Goal: Task Accomplishment & Management: Manage account settings

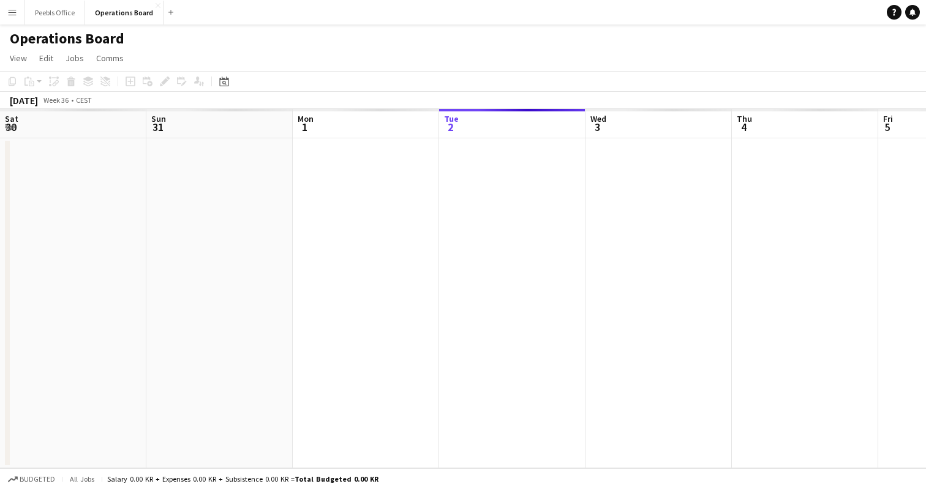
scroll to position [0, 293]
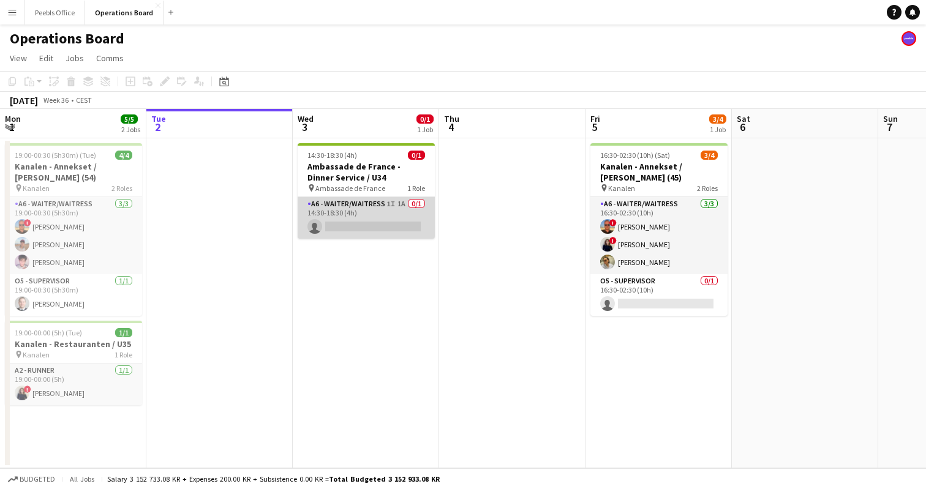
click at [383, 211] on app-card-role "A6 - WAITER/WAITRESS 1I 1A 0/1 14:30-18:30 (4h) single-neutral-actions" at bounding box center [366, 218] width 137 height 42
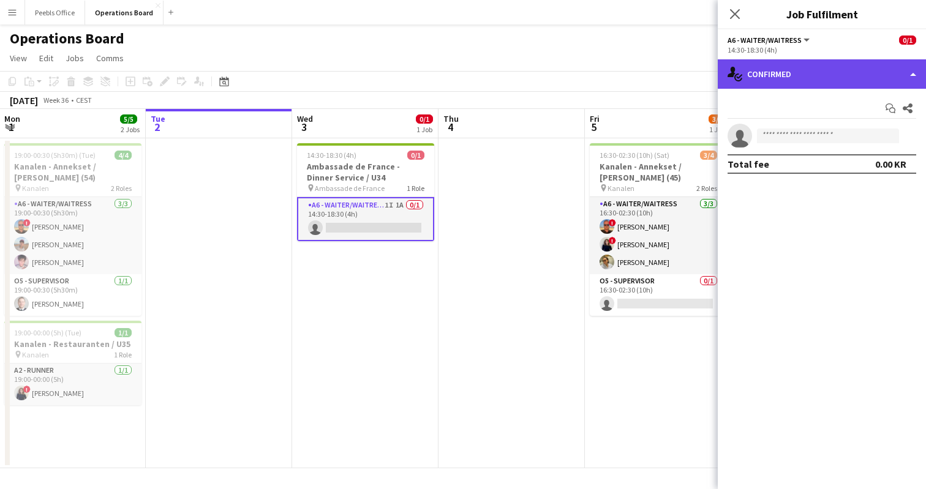
click at [841, 71] on div "single-neutral-actions-check-2 Confirmed" at bounding box center [822, 73] width 208 height 29
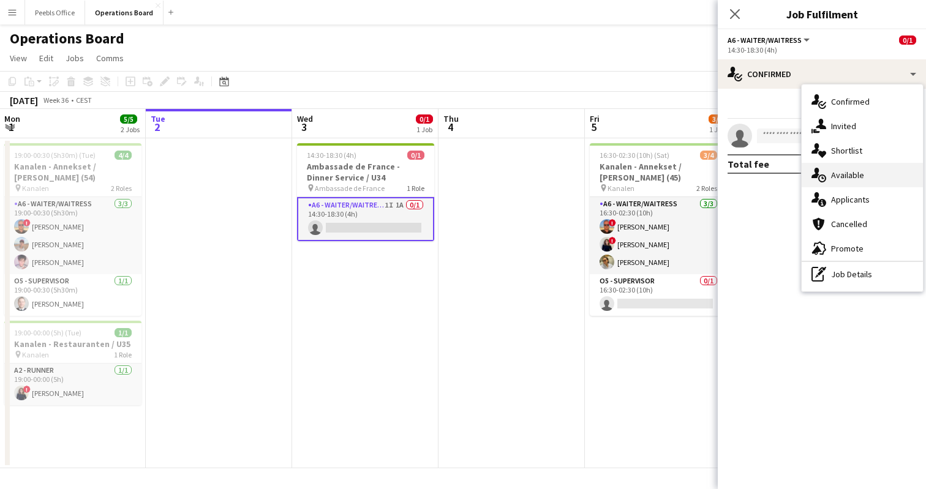
click at [822, 175] on icon "single-neutral-actions-upload" at bounding box center [819, 175] width 15 height 15
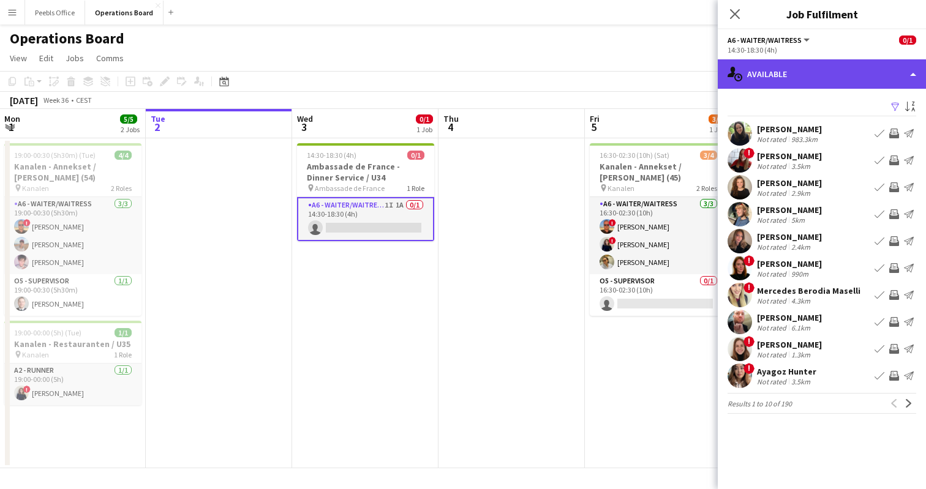
click at [845, 76] on div "single-neutral-actions-upload Available" at bounding box center [822, 73] width 208 height 29
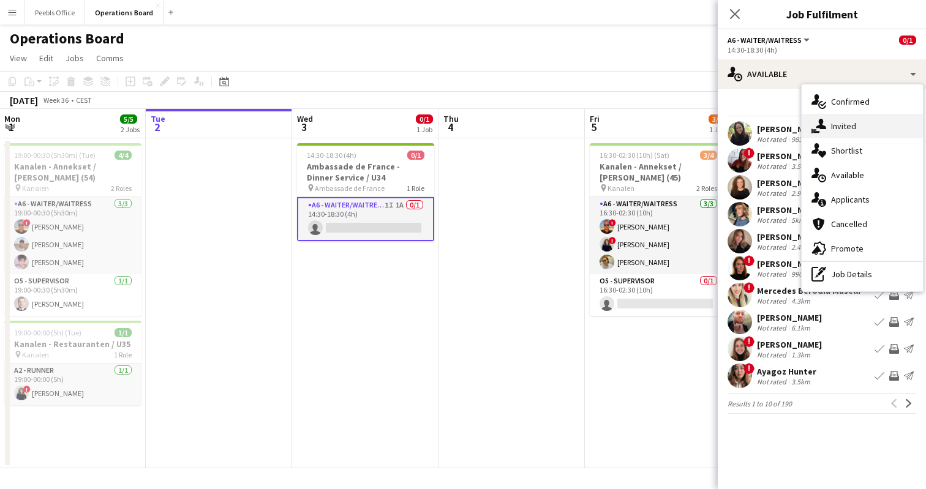
click at [837, 122] on span "Invited" at bounding box center [843, 126] width 25 height 11
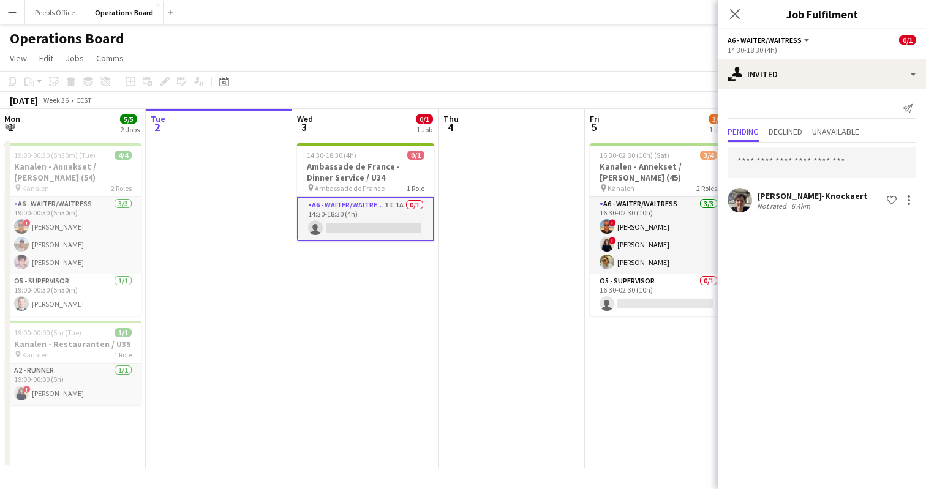
click at [783, 142] on div "Pending Declined Unavailable" at bounding box center [822, 133] width 189 height 19
click at [789, 133] on span "Declined" at bounding box center [786, 131] width 34 height 9
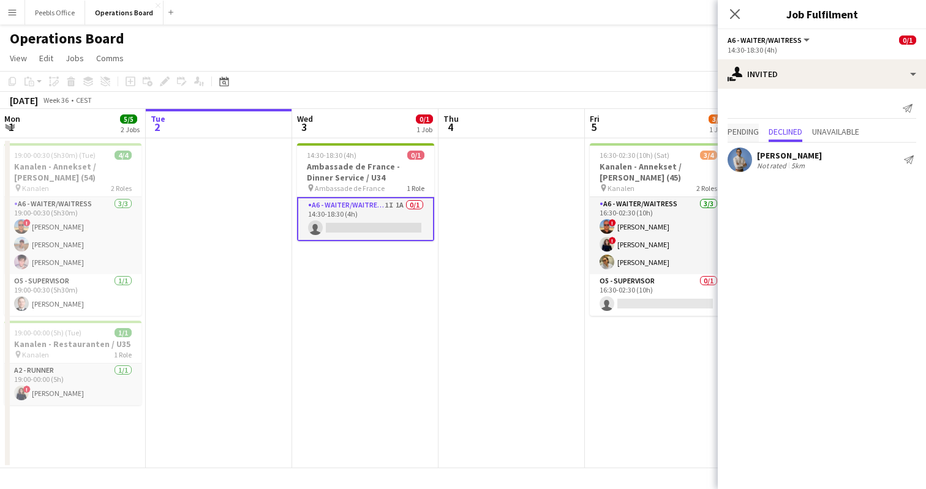
click at [743, 132] on span "Pending" at bounding box center [743, 131] width 31 height 9
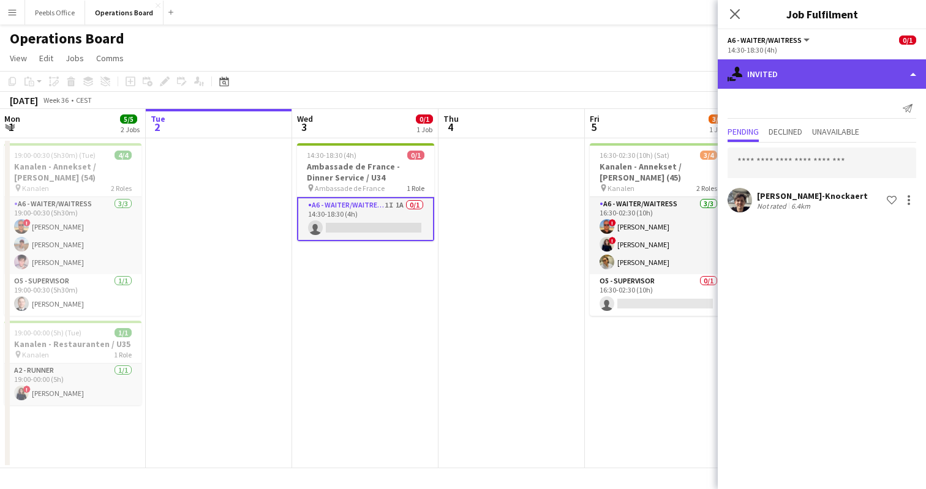
click at [847, 79] on div "single-neutral-actions-share-1 Invited" at bounding box center [822, 73] width 208 height 29
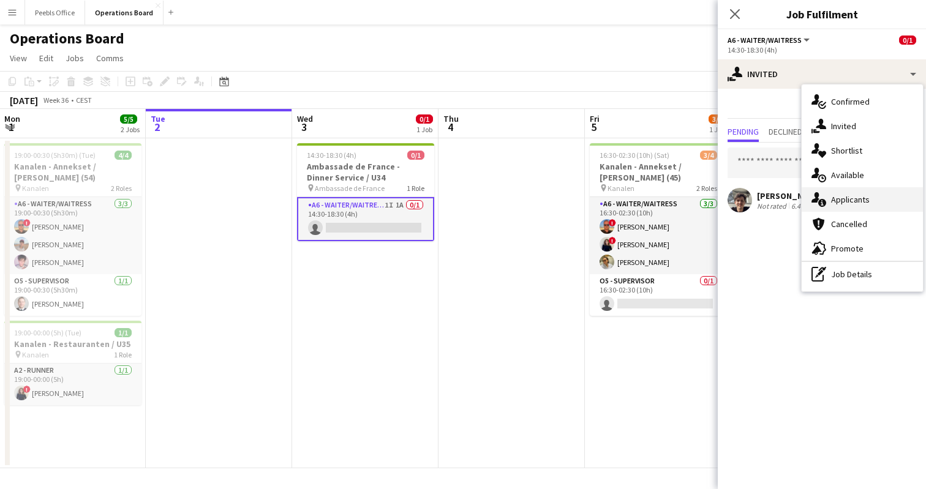
click at [835, 203] on span "Applicants" at bounding box center [850, 199] width 39 height 11
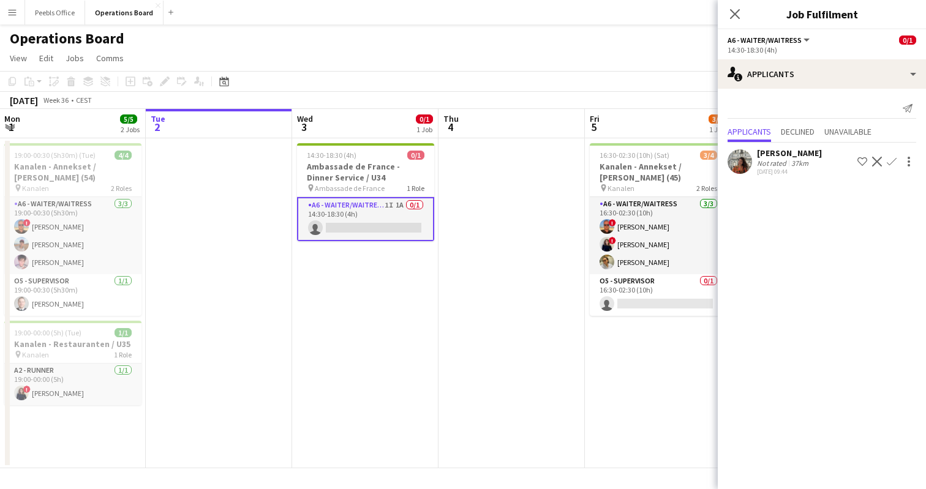
click at [809, 169] on div "[PERSON_NAME] Not rated 37km [DATE] 09:44" at bounding box center [789, 162] width 65 height 28
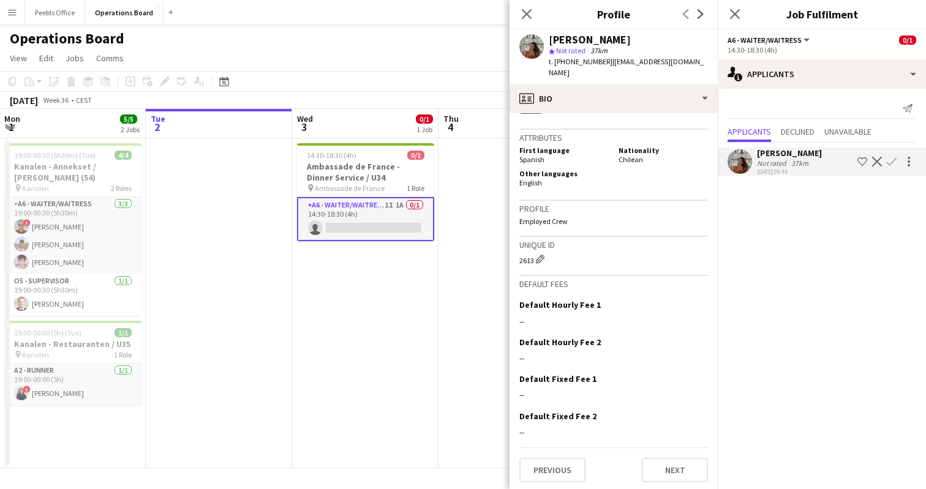
scroll to position [0, 0]
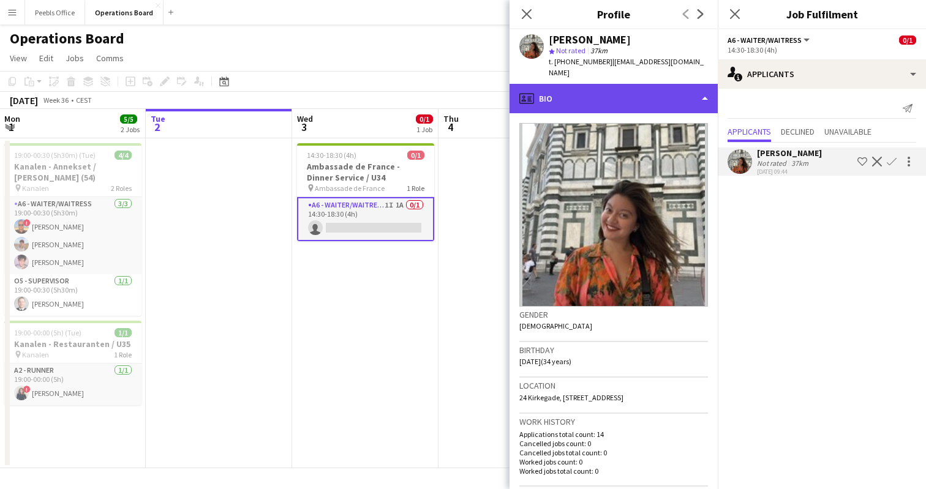
click at [643, 99] on div "profile Bio" at bounding box center [614, 98] width 208 height 29
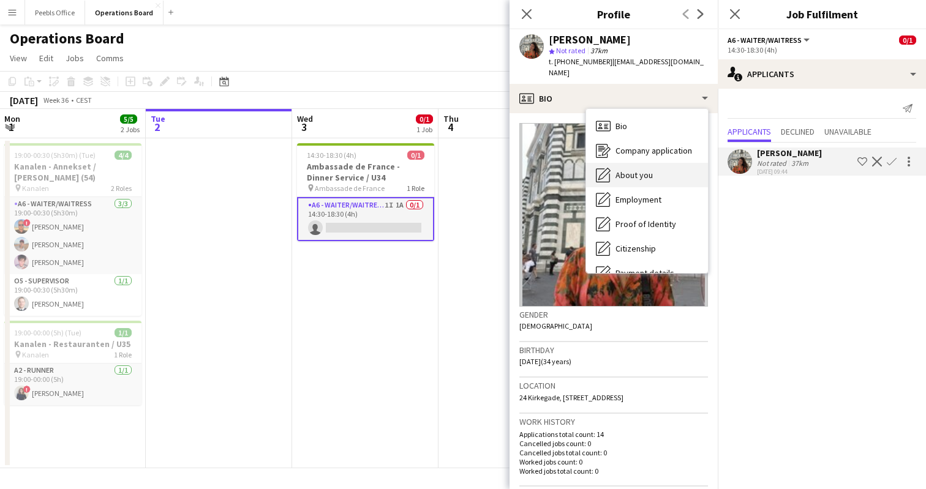
click at [639, 178] on span "About you" at bounding box center [634, 175] width 37 height 11
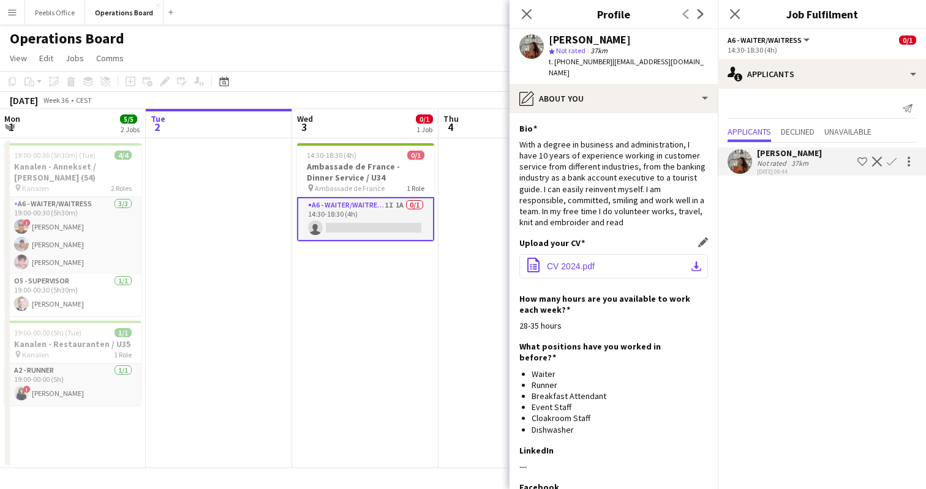
click at [648, 269] on button "office-file-sheet CV 2024.pdf download-bottom" at bounding box center [613, 266] width 189 height 25
click at [521, 12] on app-icon "Close pop-in" at bounding box center [527, 15] width 18 height 18
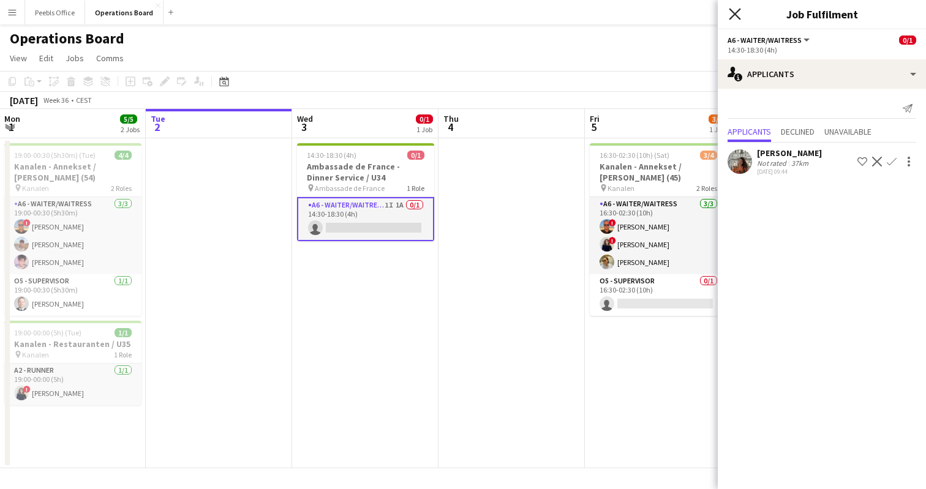
click at [737, 18] on icon "Close pop-in" at bounding box center [735, 14] width 12 height 12
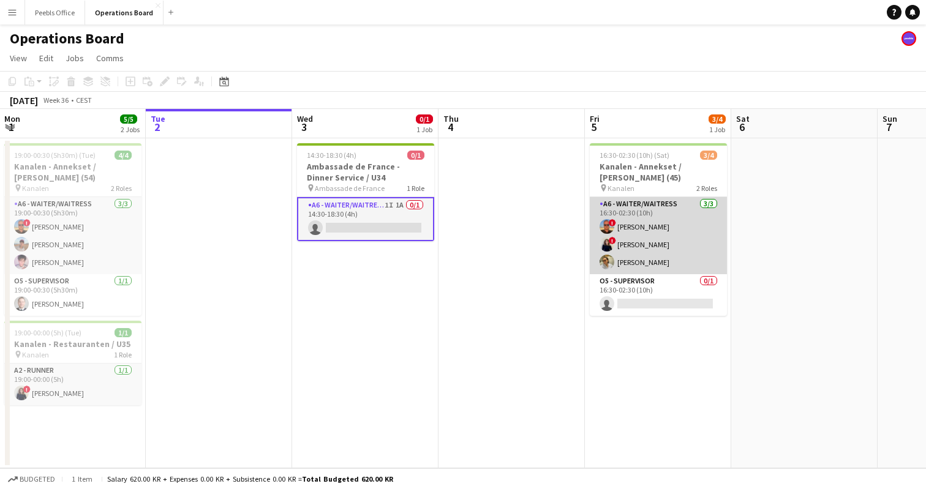
click at [653, 257] on app-card-role "A6 - WAITER/WAITRESS [DATE] 16:30-02:30 (10h) ! [PERSON_NAME] ! Ugne Kisieliute…" at bounding box center [658, 235] width 137 height 77
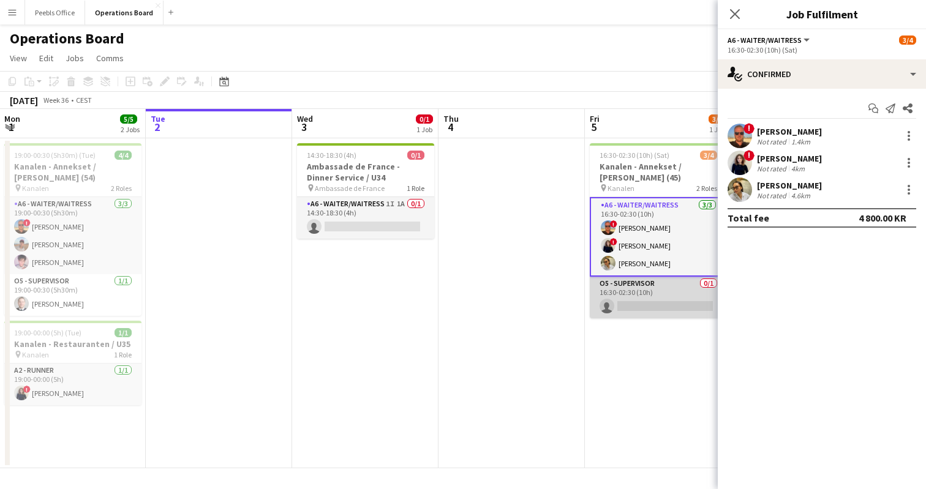
click at [664, 285] on app-card-role "O5 - SUPERVISOR 0/1 16:30-02:30 (10h) single-neutral-actions" at bounding box center [658, 298] width 137 height 42
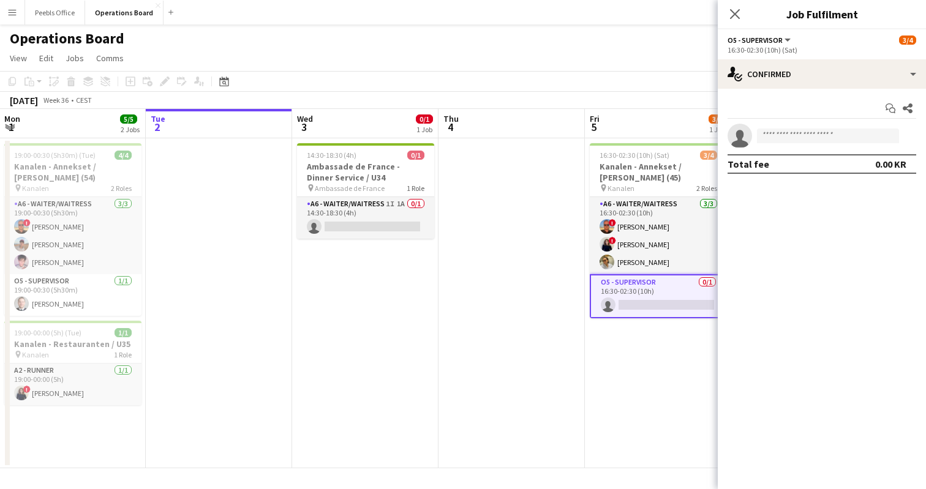
click at [803, 303] on mat-expansion-panel "check Confirmed Start chat Share single-neutral-actions Total fee 0.00 KR" at bounding box center [822, 289] width 208 height 401
click at [556, 105] on div "[DATE] Week 36 • CEST" at bounding box center [463, 100] width 926 height 17
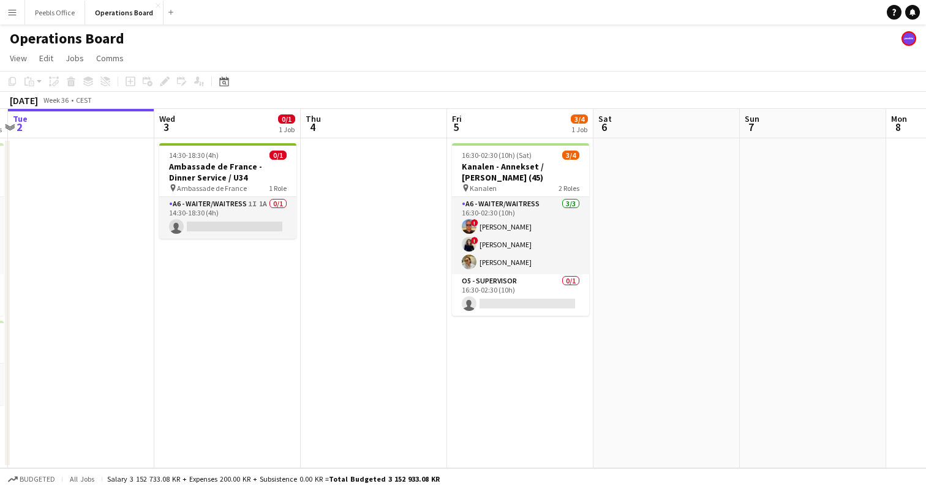
scroll to position [0, 432]
drag, startPoint x: 832, startPoint y: 294, endPoint x: 694, endPoint y: 298, distance: 138.5
click at [694, 298] on app-calendar-viewport "Sat 30 6/6 2 Jobs Sun 31 Mon 1 5/5 2 Jobs Tue 2 Wed 3 0/1 1 Job Thu 4 Fri 5 3/4…" at bounding box center [463, 289] width 926 height 360
click at [365, 254] on app-date-cell at bounding box center [373, 303] width 146 height 330
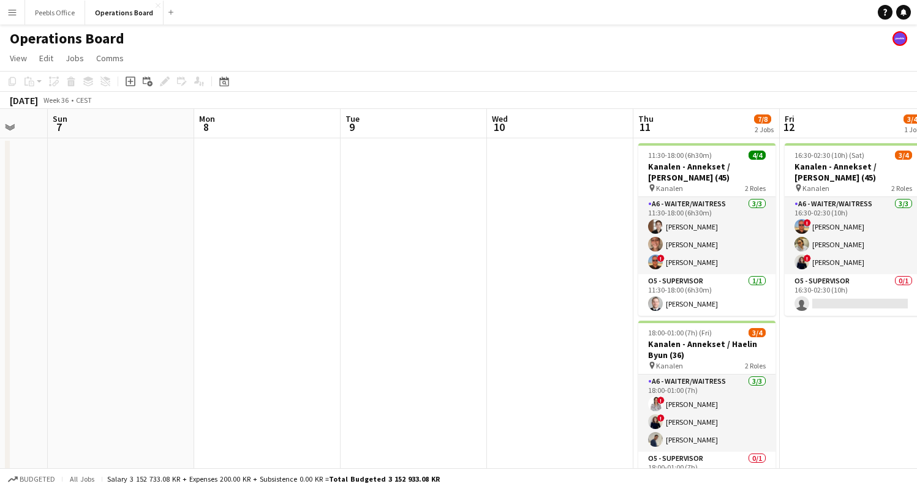
drag, startPoint x: 740, startPoint y: 348, endPoint x: 49, endPoint y: 349, distance: 690.9
click at [49, 349] on app-calendar-viewport "Wed 3 0/1 1 Job Thu 4 Fri 5 3/4 1 Job Sat 6 Sun 7 Mon 8 Tue 9 Wed 10 Thu 11 7/8…" at bounding box center [458, 314] width 917 height 411
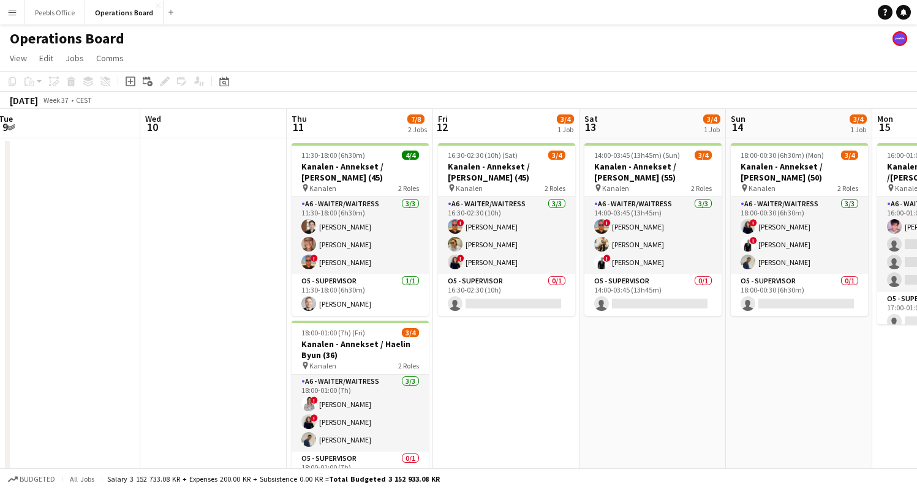
scroll to position [0, 567]
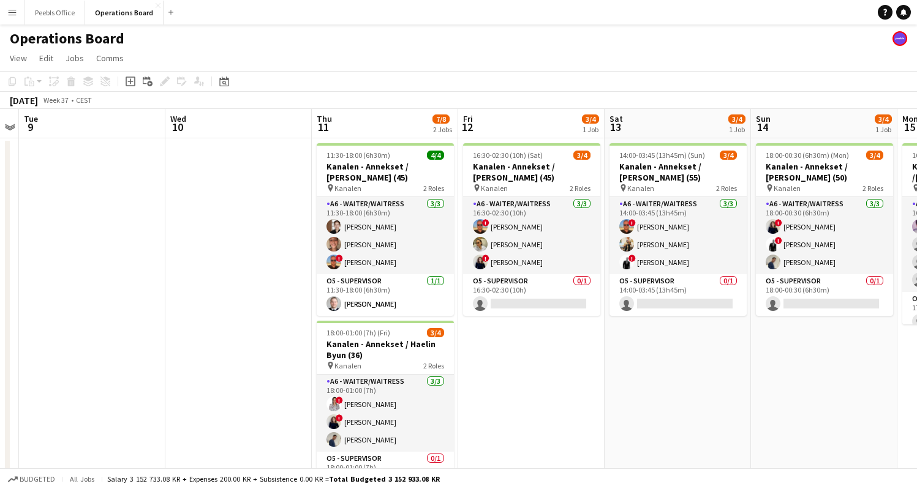
drag, startPoint x: 404, startPoint y: 344, endPoint x: 126, endPoint y: 312, distance: 279.3
click at [126, 312] on app-calendar-viewport "Fri 5 3/4 1 Job Sat 6 Sun 7 Mon 8 Tue 9 Wed 10 Thu 11 7/8 2 Jobs Fri 12 3/4 1 J…" at bounding box center [458, 314] width 917 height 411
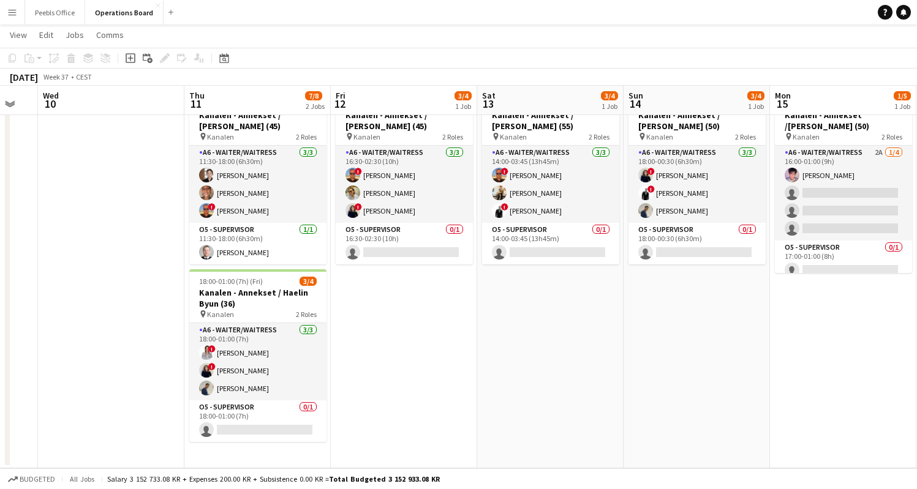
scroll to position [0, 402]
drag, startPoint x: 699, startPoint y: 345, endPoint x: 615, endPoint y: 345, distance: 83.9
click at [615, 345] on app-calendar-viewport "Sun 7 Mon 8 Tue 9 Wed 10 Thu 11 7/8 2 Jobs Fri 12 3/4 1 Job Sat 13 3/4 1 Job Su…" at bounding box center [458, 233] width 917 height 471
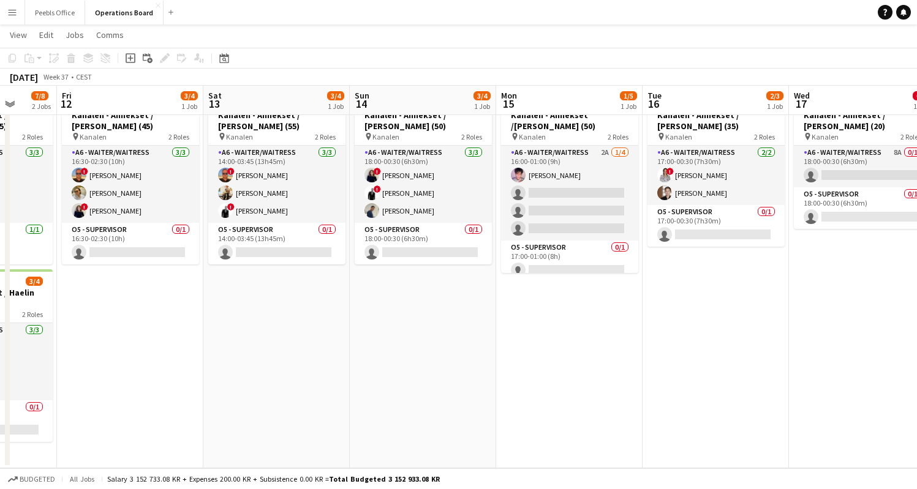
drag, startPoint x: 674, startPoint y: 374, endPoint x: 464, endPoint y: 370, distance: 210.1
click at [464, 370] on app-calendar-viewport "Tue 9 Wed 10 Thu 11 7/8 2 Jobs Fri 12 3/4 1 Job Sat 13 3/4 1 Job Sun 14 3/4 1 J…" at bounding box center [458, 233] width 917 height 471
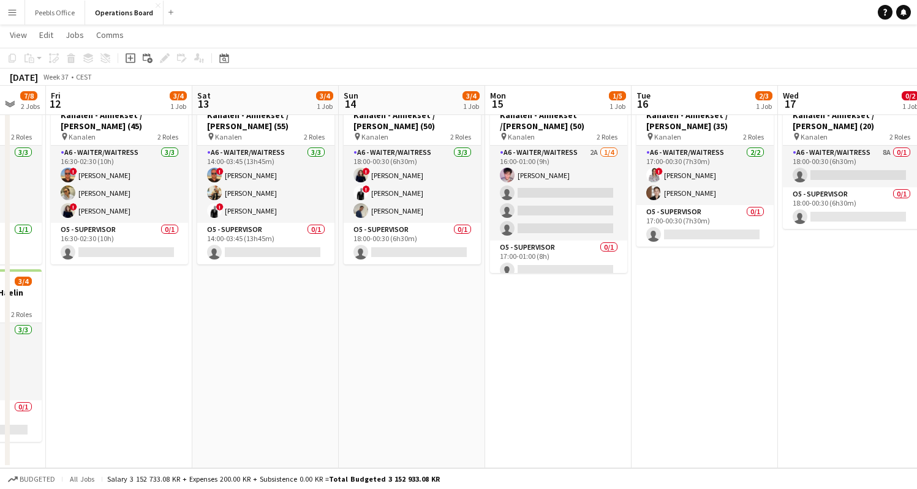
scroll to position [0, 394]
drag, startPoint x: 665, startPoint y: 375, endPoint x: 653, endPoint y: 410, distance: 37.6
click at [653, 410] on app-calendar-viewport "Tue 9 Wed 10 Thu 11 7/8 2 Jobs Fri 12 3/4 1 Job Sat 13 3/4 1 Job Sun 14 3/4 1 J…" at bounding box center [458, 233] width 917 height 471
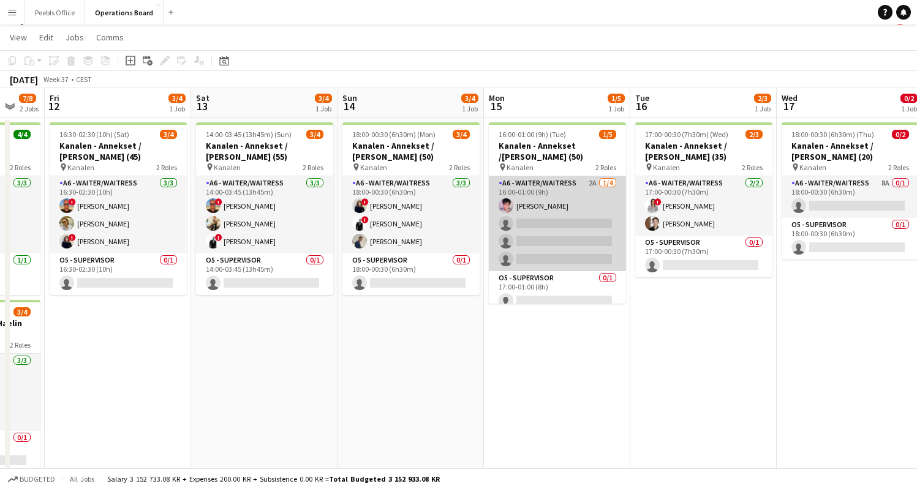
click at [533, 247] on app-card-role "A6 - WAITER/WAITRESS 2A [DATE] 16:00-01:00 (9h) [PERSON_NAME] single-neutral-ac…" at bounding box center [557, 223] width 137 height 95
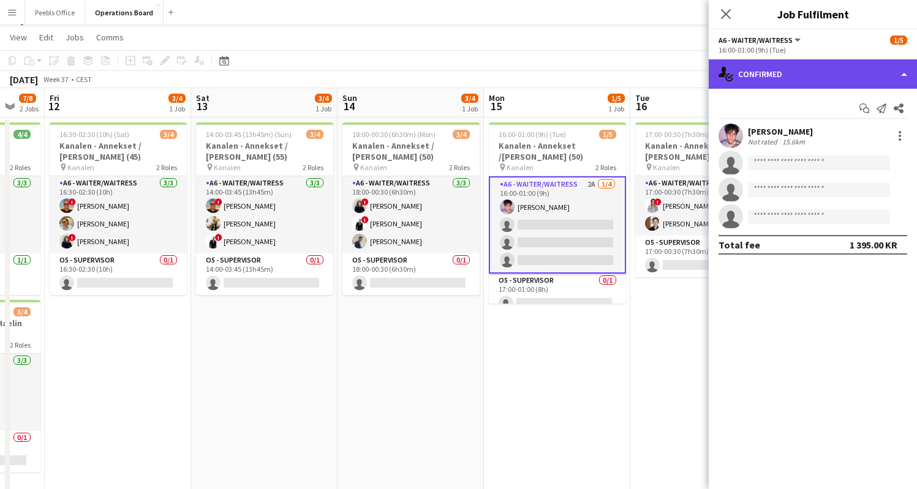
click at [842, 72] on div "single-neutral-actions-check-2 Confirmed" at bounding box center [813, 73] width 208 height 29
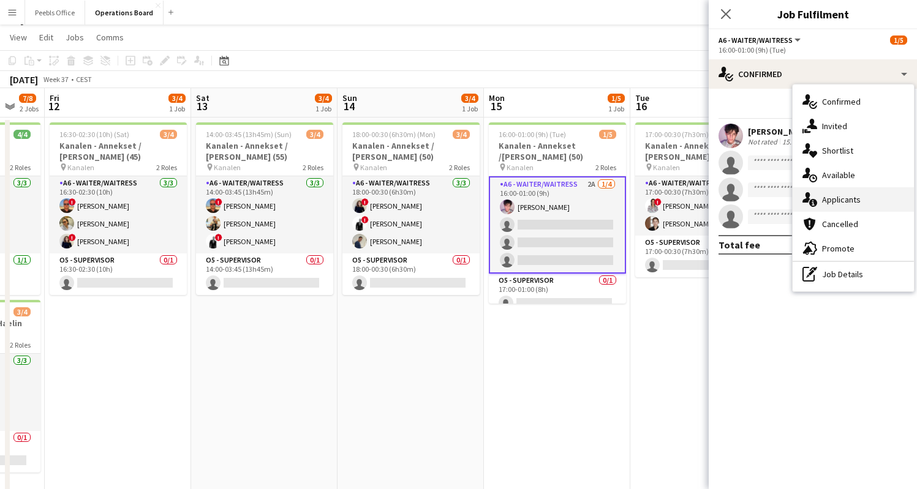
click at [865, 190] on div "single-neutral-actions-information Applicants" at bounding box center [853, 199] width 121 height 25
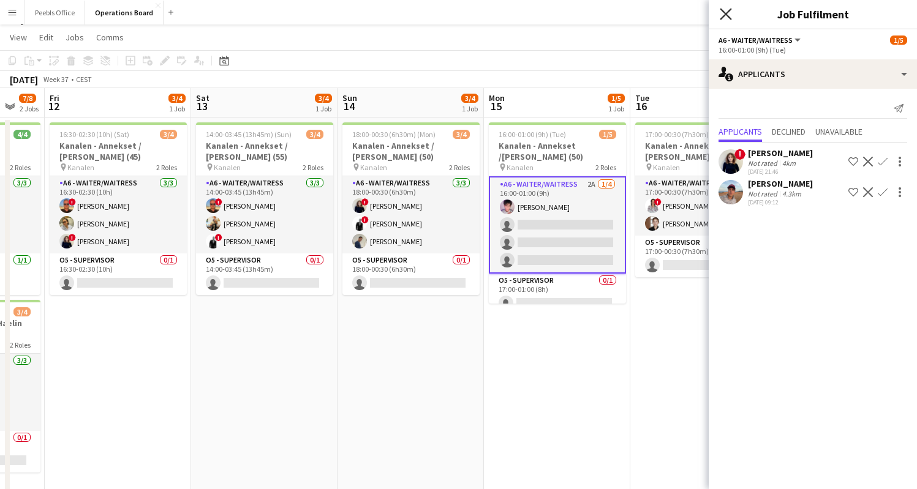
click at [723, 11] on icon at bounding box center [726, 14] width 12 height 12
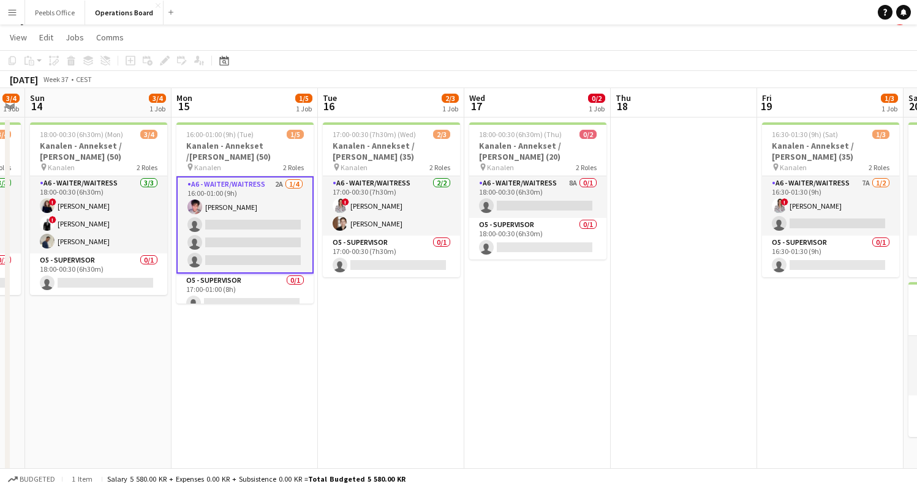
drag, startPoint x: 785, startPoint y: 392, endPoint x: 473, endPoint y: 429, distance: 314.0
click at [473, 429] on app-calendar-viewport "Thu 11 7/8 2 Jobs Fri 12 3/4 1 Job Sat 13 3/4 1 Job Sun 14 3/4 1 Job Mon 15 1/5…" at bounding box center [458, 293] width 917 height 411
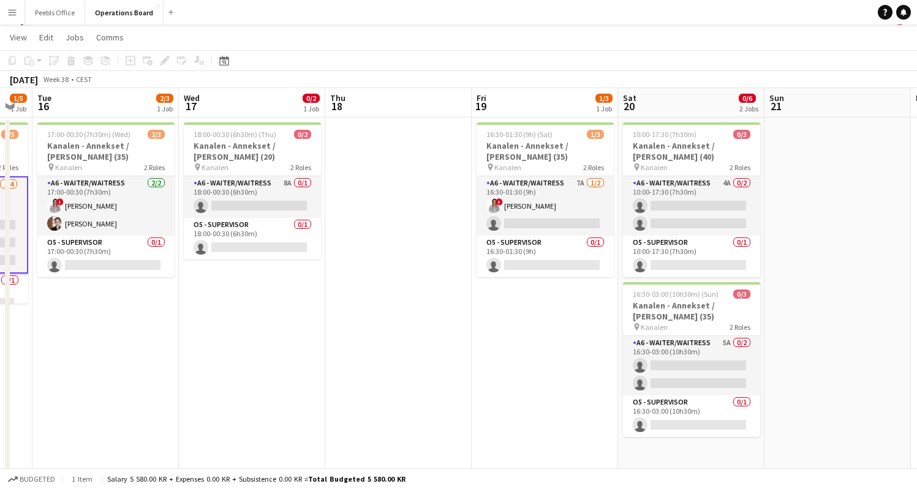
scroll to position [0, 516]
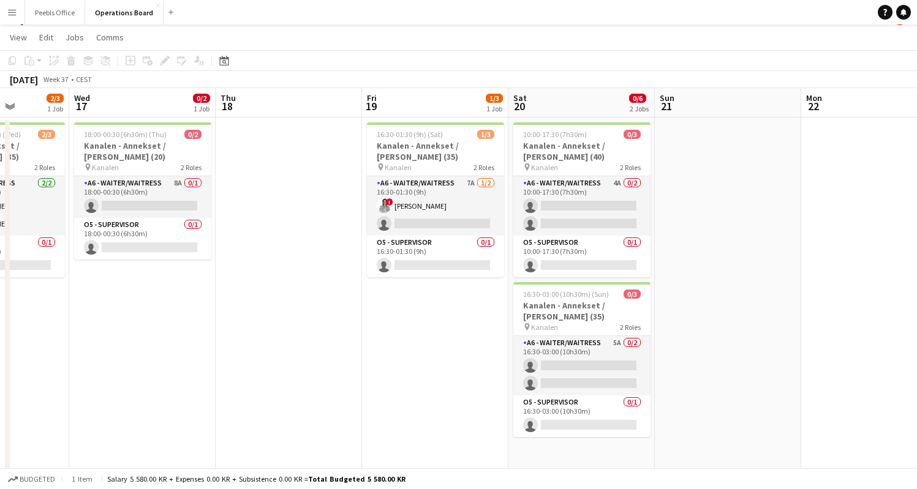
drag, startPoint x: 806, startPoint y: 407, endPoint x: 411, endPoint y: 412, distance: 395.1
click at [411, 412] on app-calendar-viewport "Sat 13 3/4 1 Job Sun 14 3/4 1 Job Mon 15 1/5 1 Job Tue 16 2/3 1 Job Wed 17 0/2 …" at bounding box center [458, 293] width 917 height 411
